Goal: Information Seeking & Learning: Learn about a topic

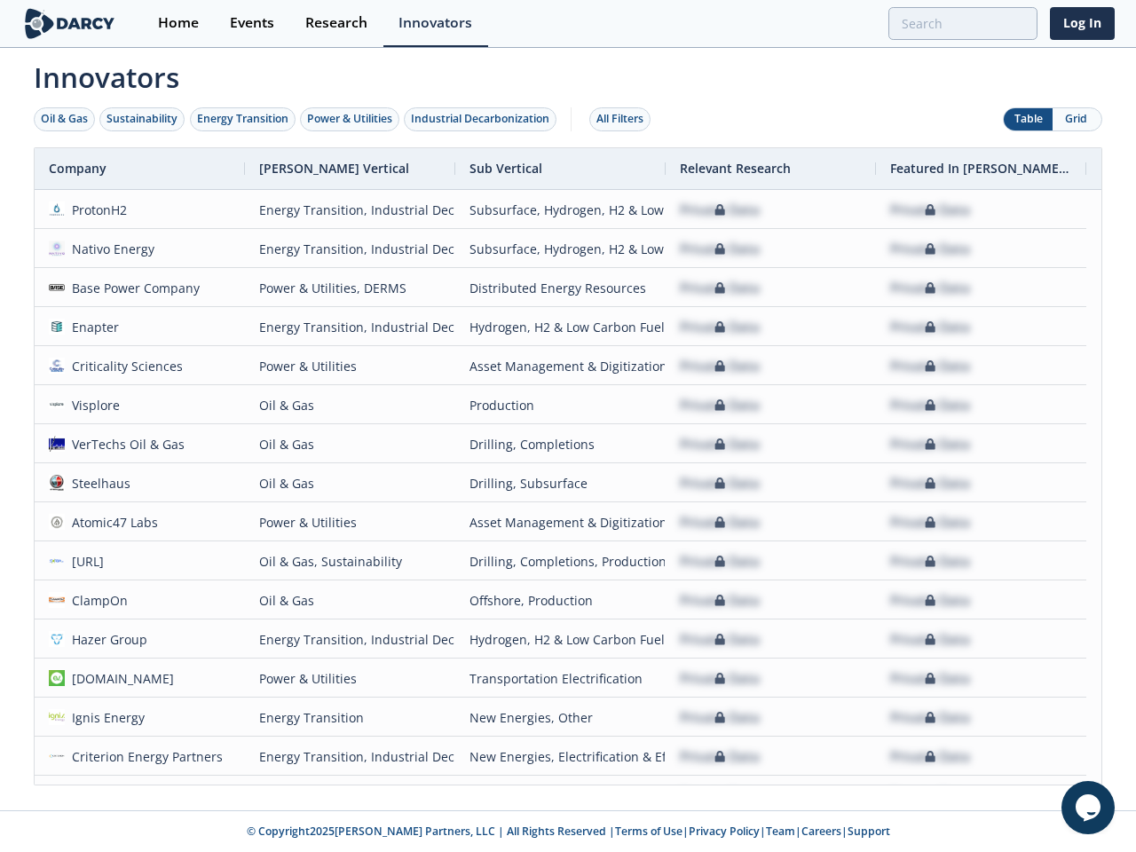
click at [65, 119] on div "Oil & Gas" at bounding box center [64, 119] width 47 height 16
click at [143, 119] on div "Sustainability" at bounding box center [142, 119] width 71 height 16
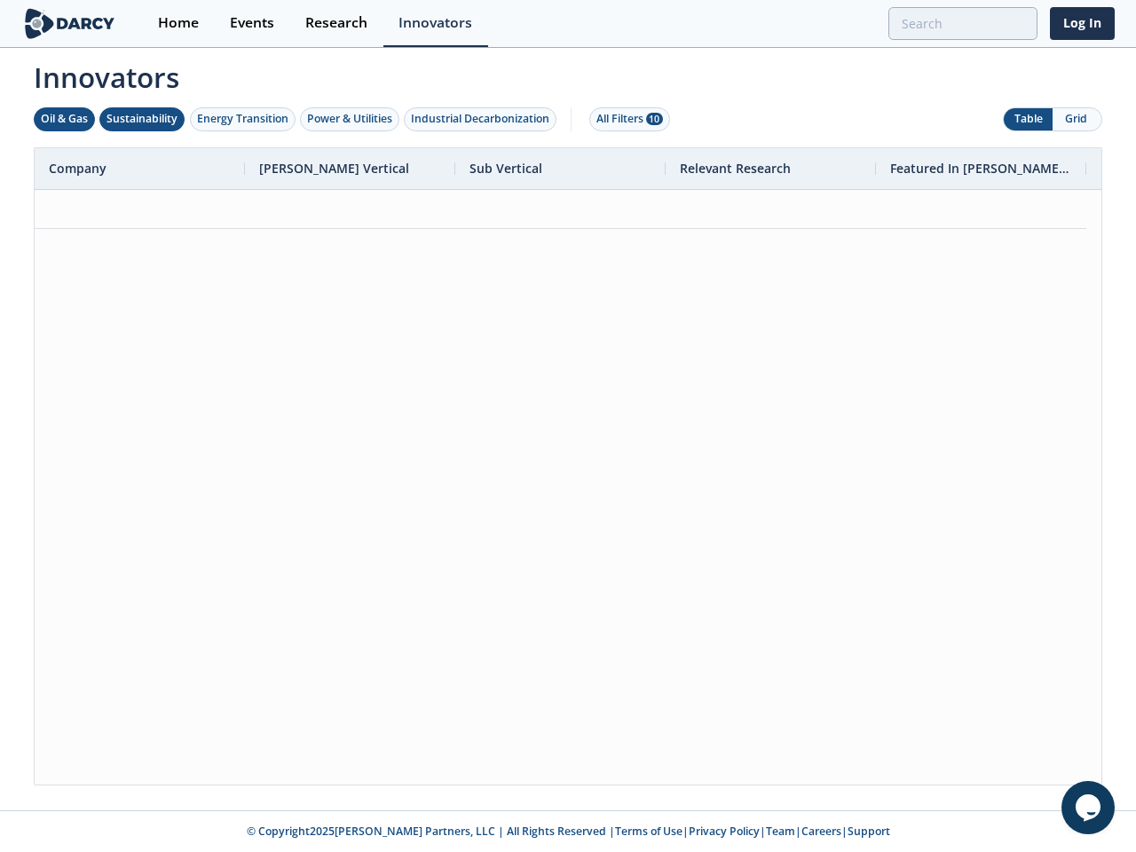
click at [243, 119] on div "Energy Transition" at bounding box center [242, 119] width 91 height 16
click at [352, 119] on div "Power & Utilities" at bounding box center [349, 119] width 85 height 16
click at [484, 119] on div "Industrial Decarbonization" at bounding box center [480, 119] width 138 height 16
